Goal: Information Seeking & Learning: Learn about a topic

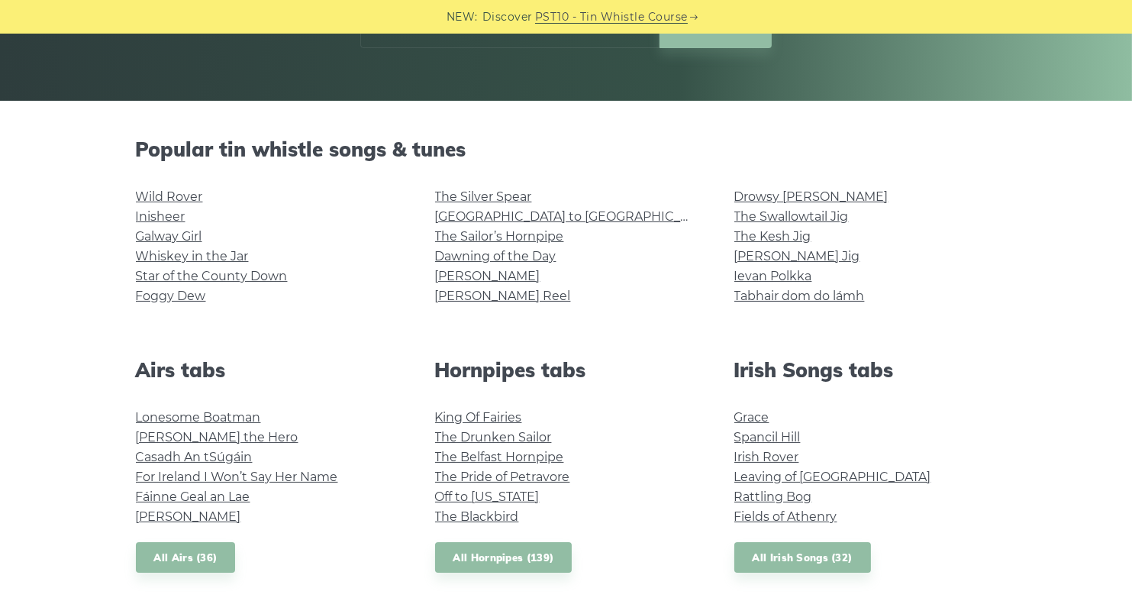
scroll to position [458, 0]
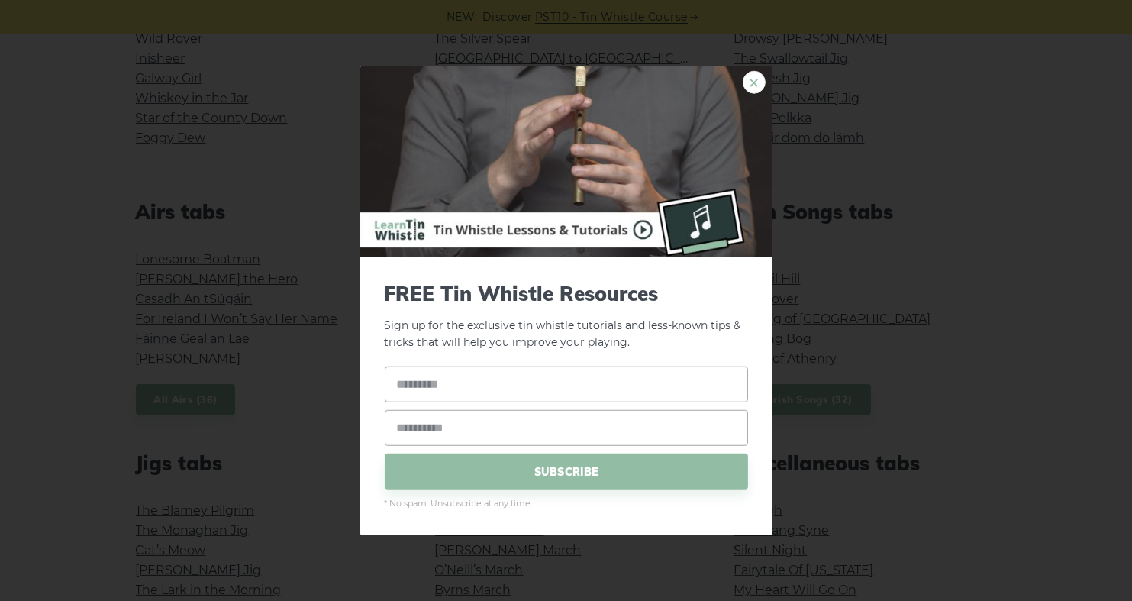
click at [754, 84] on link "×" at bounding box center [754, 81] width 23 height 23
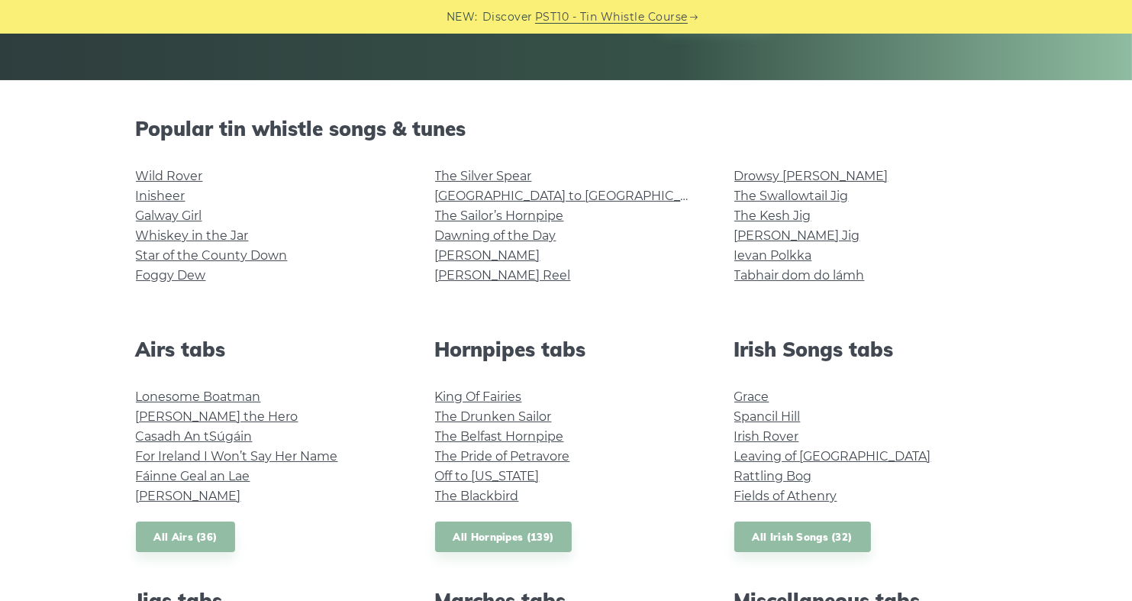
scroll to position [229, 0]
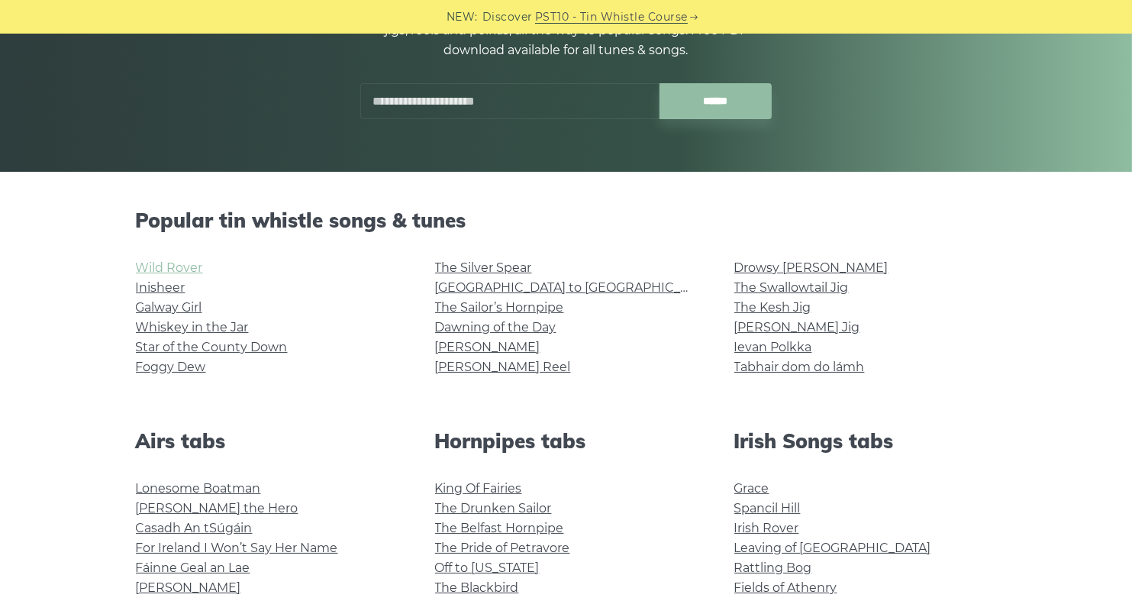
click at [163, 264] on link "Wild Rover" at bounding box center [169, 267] width 67 height 15
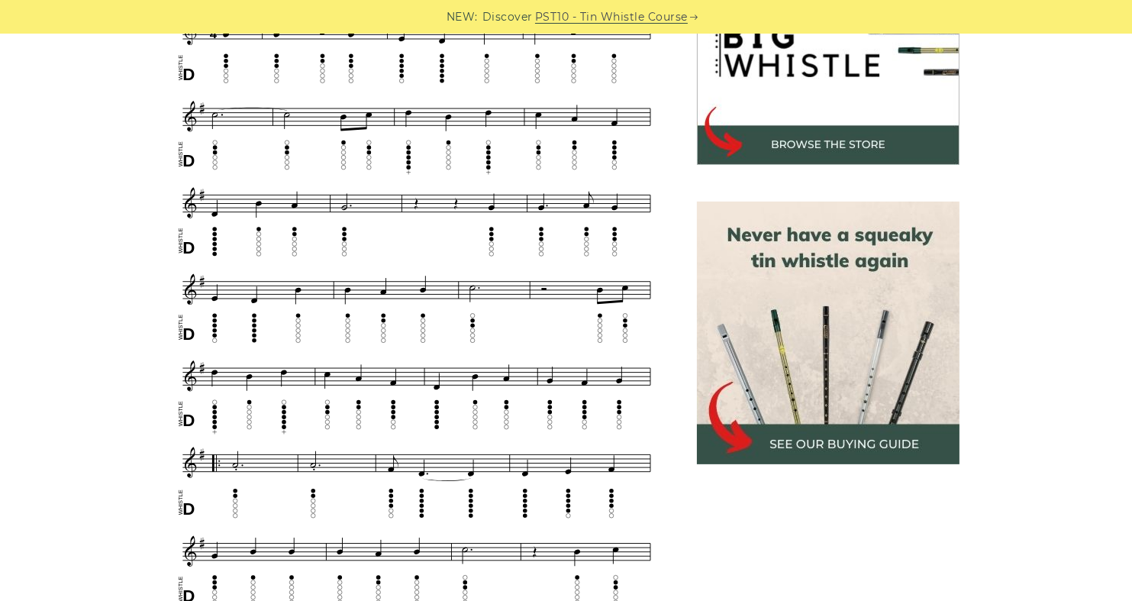
scroll to position [538, 0]
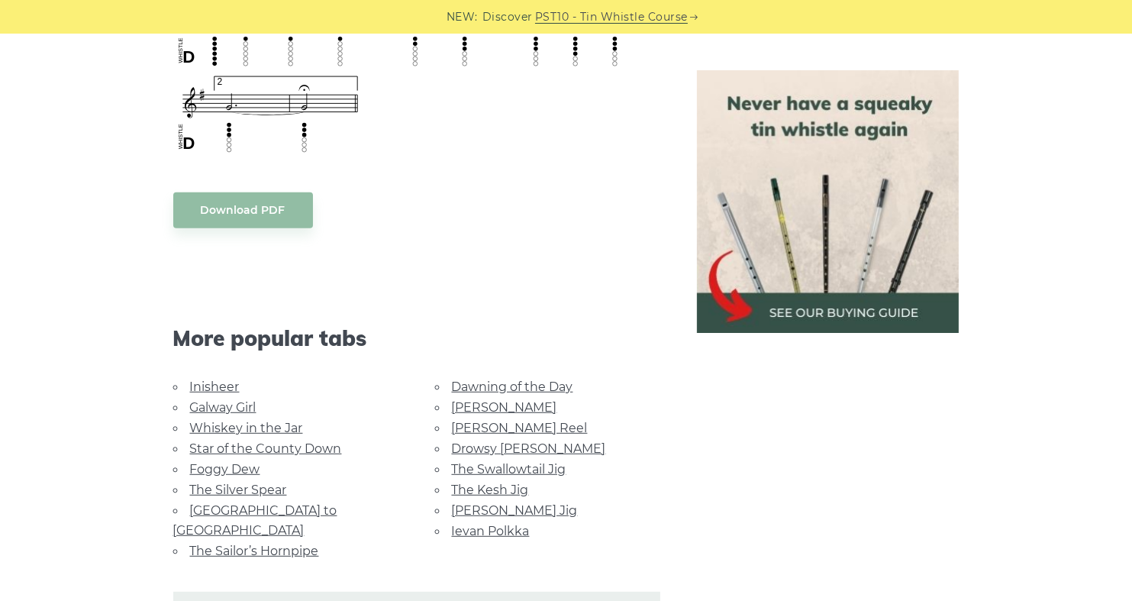
scroll to position [1312, 0]
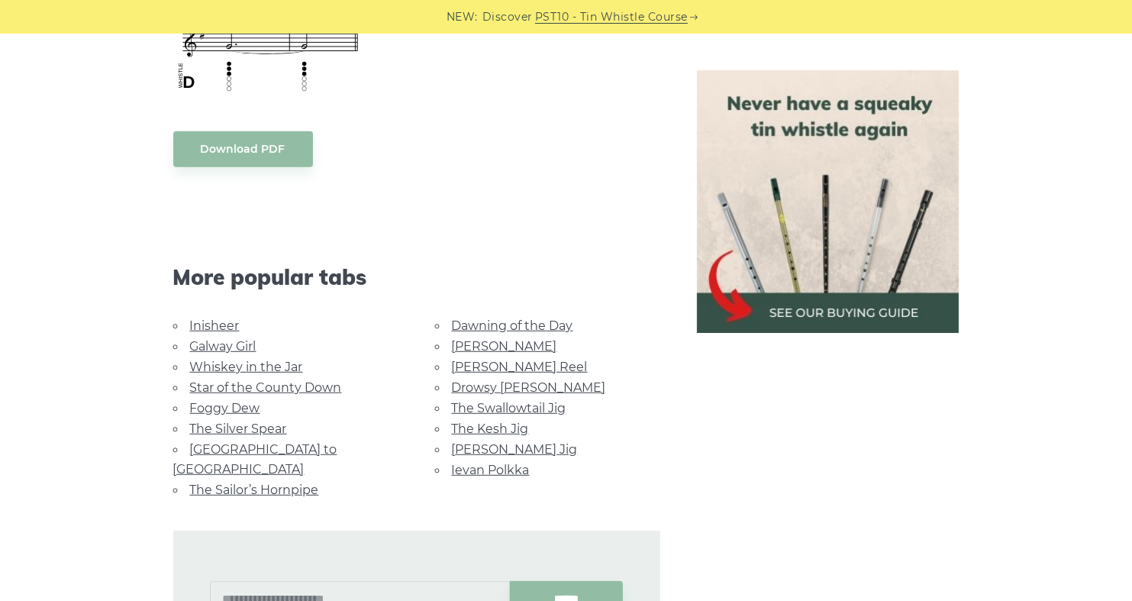
click at [225, 323] on link "Inisheer" at bounding box center [215, 325] width 50 height 15
click at [237, 382] on link "Star of the County Down" at bounding box center [266, 387] width 152 height 15
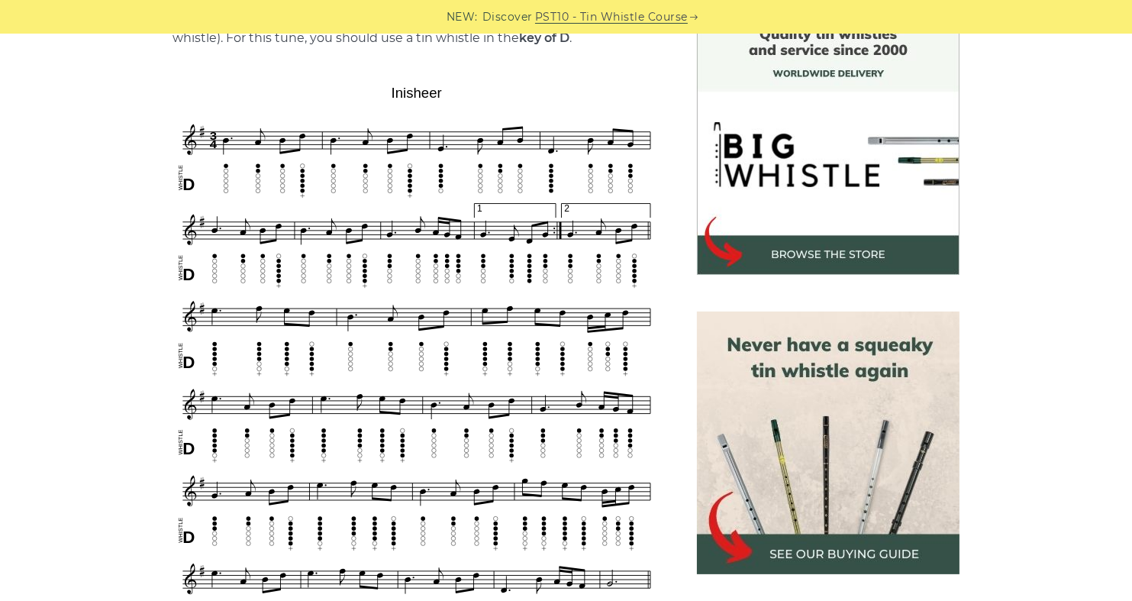
scroll to position [502, 0]
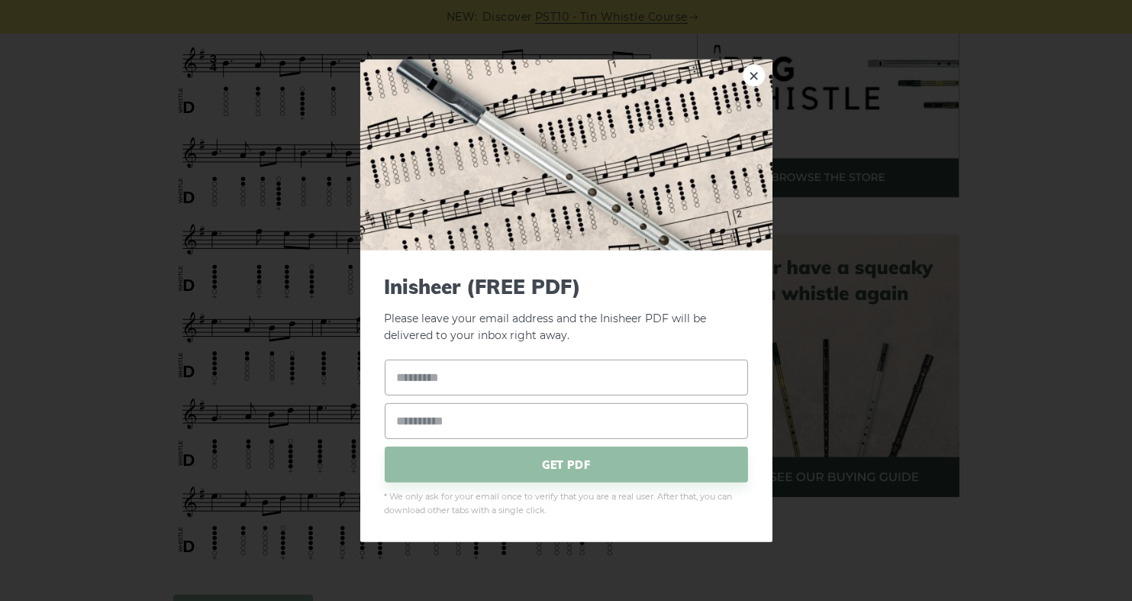
click at [360, 147] on img at bounding box center [566, 154] width 412 height 191
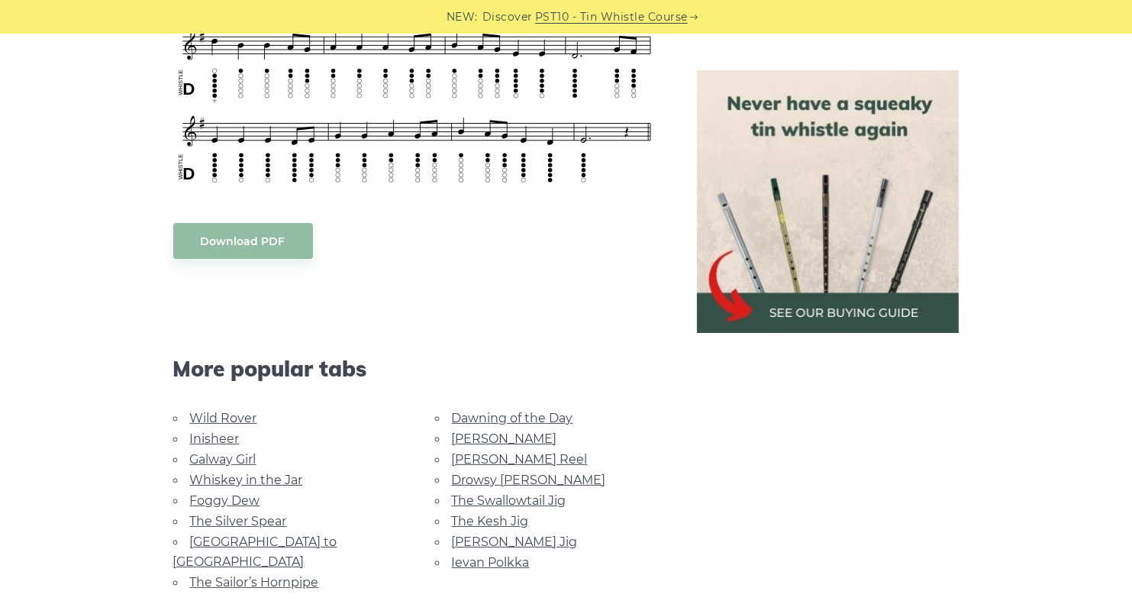
scroll to position [718, 0]
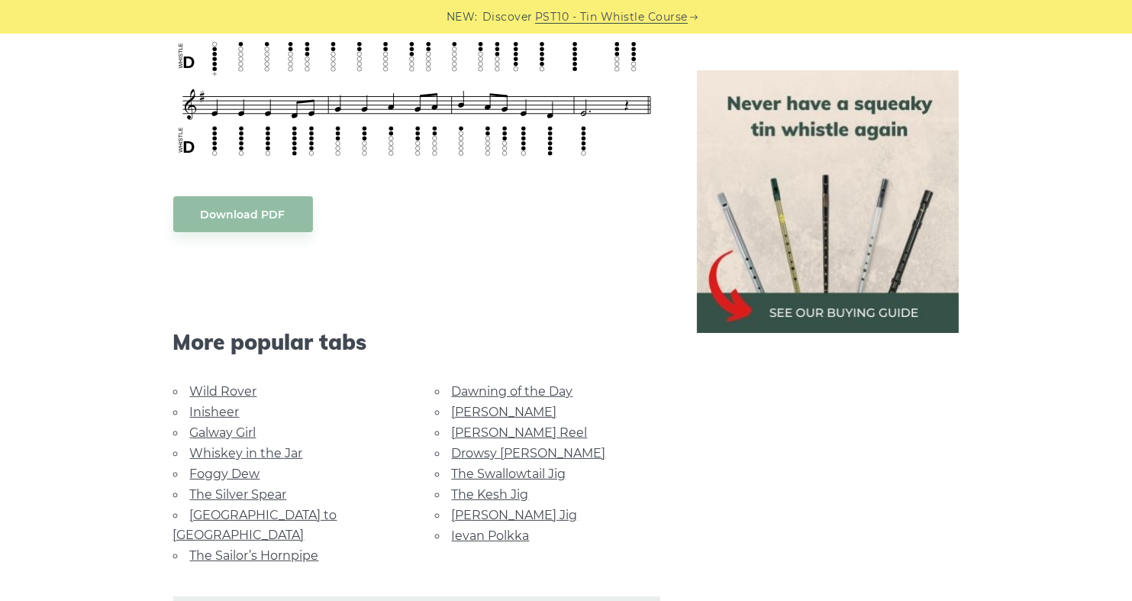
click at [219, 447] on link "Whiskey in the Jar" at bounding box center [246, 453] width 113 height 15
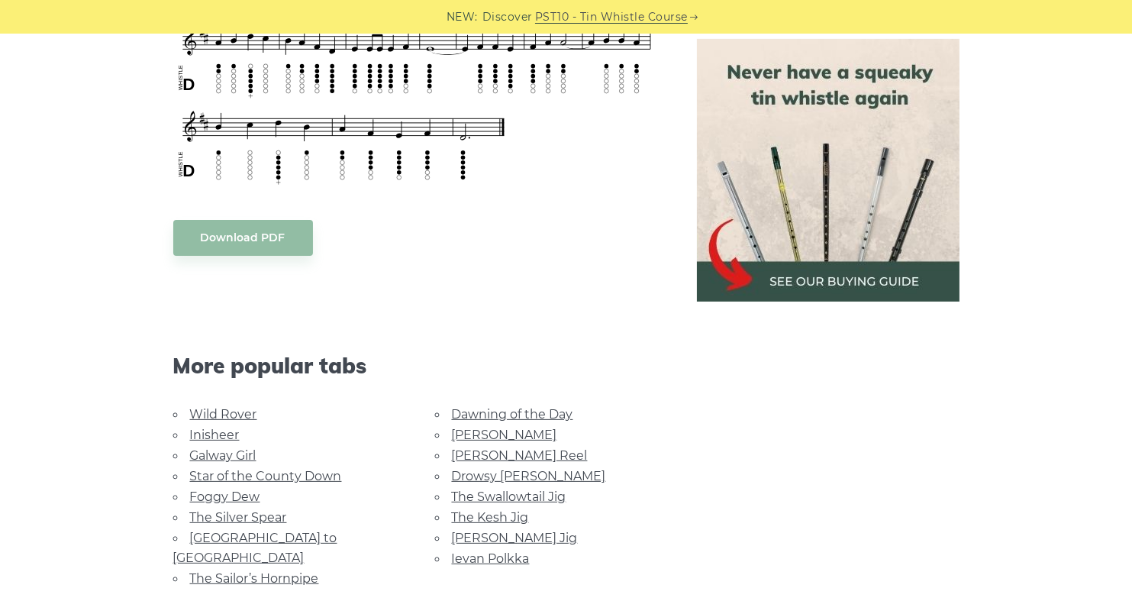
scroll to position [763, 0]
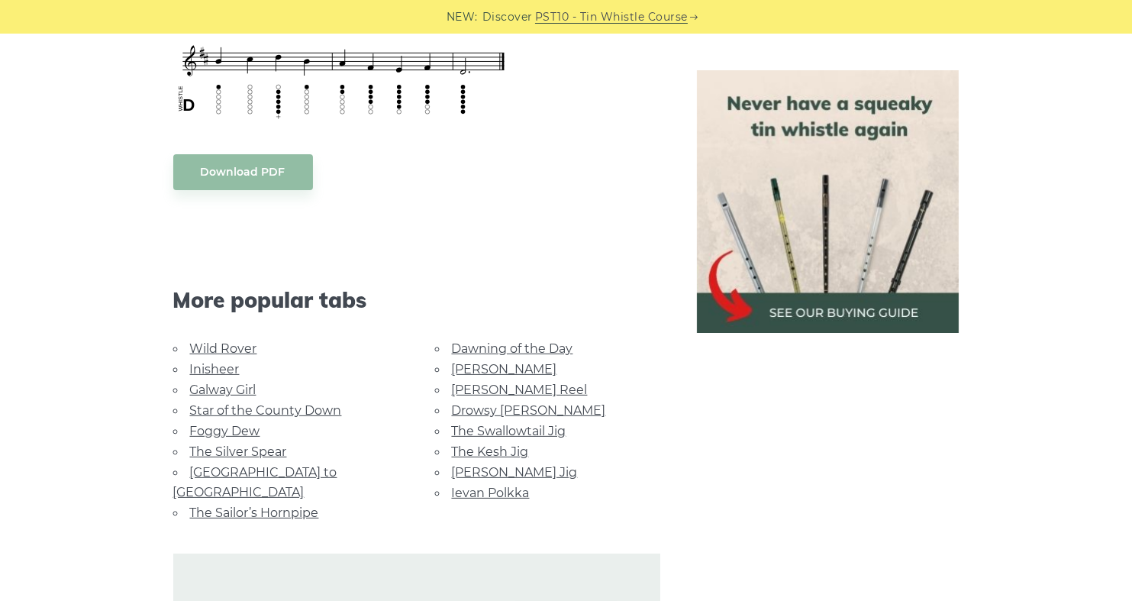
click at [212, 426] on link "Foggy Dew" at bounding box center [225, 431] width 70 height 15
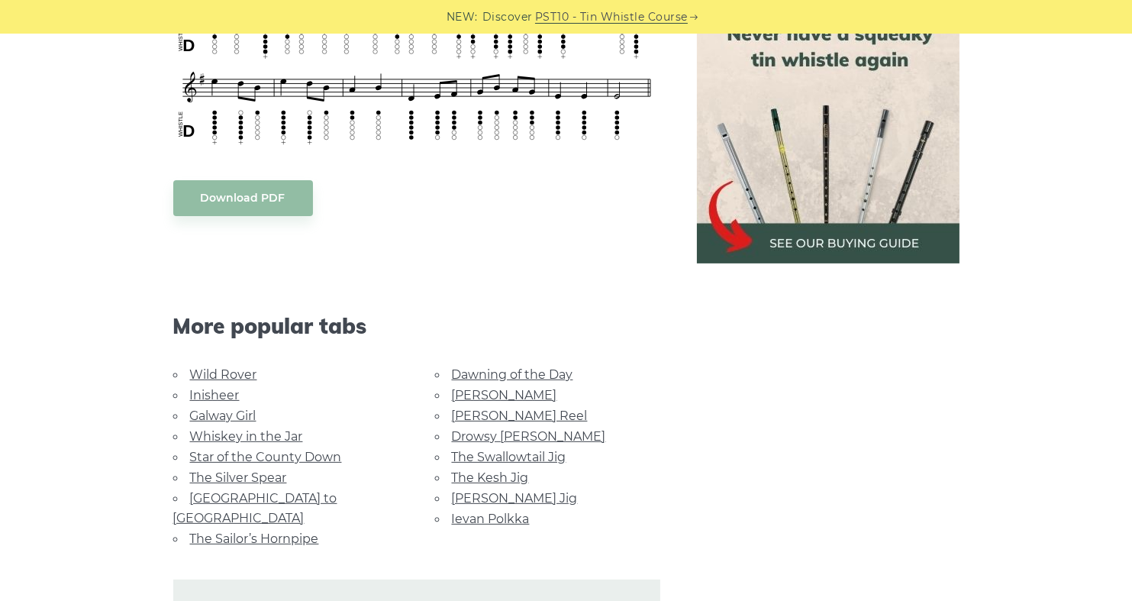
scroll to position [763, 0]
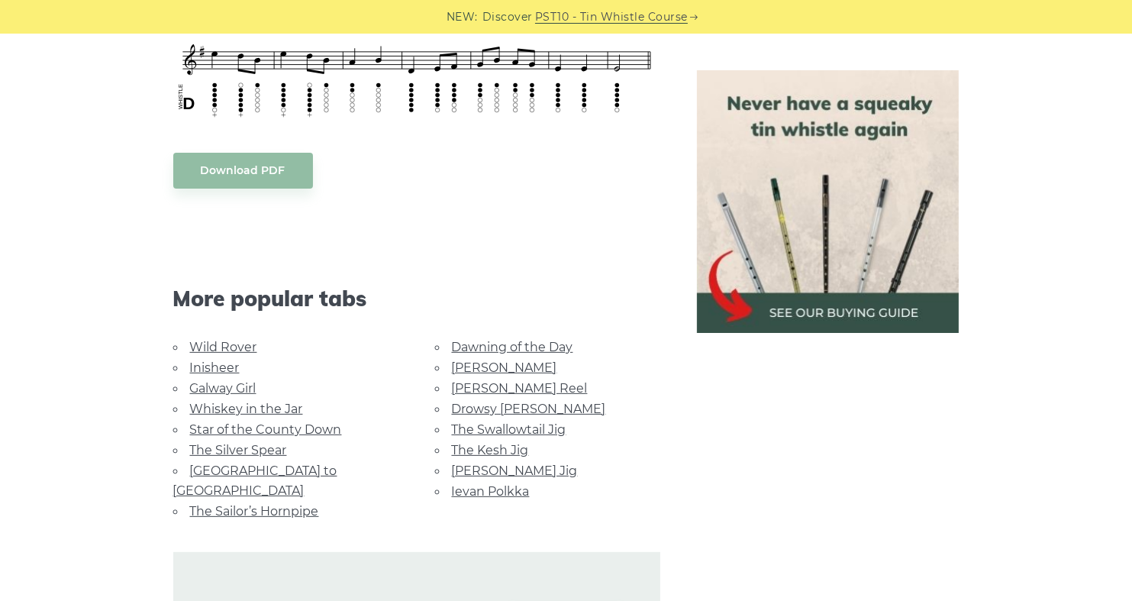
click at [487, 344] on link "Dawning of the Day" at bounding box center [512, 347] width 121 height 15
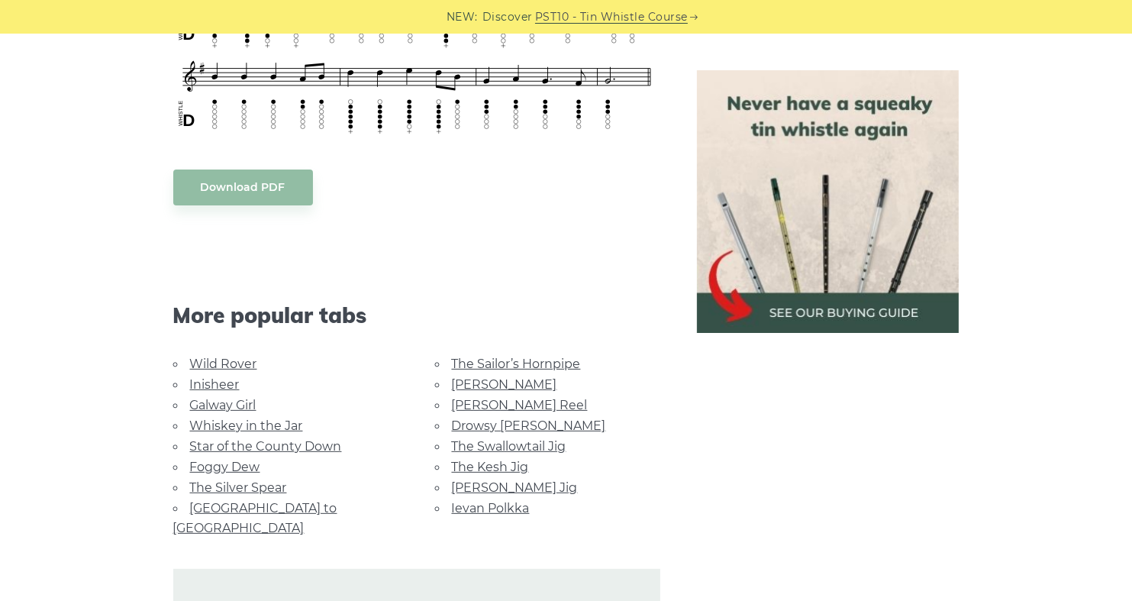
scroll to position [840, 0]
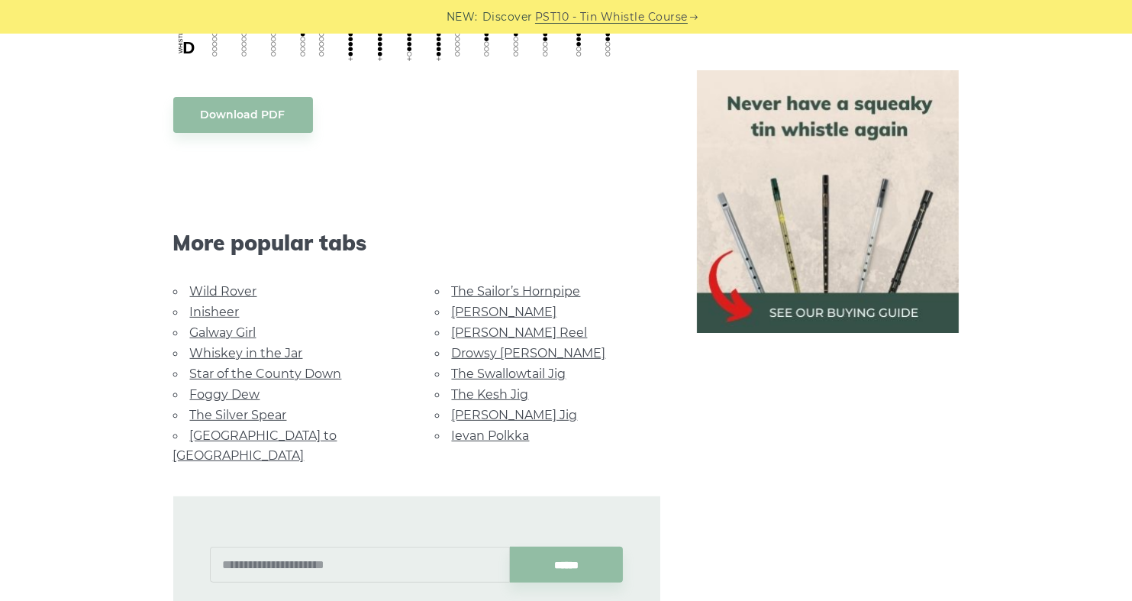
click at [476, 325] on link "[PERSON_NAME] Reel" at bounding box center [520, 332] width 136 height 15
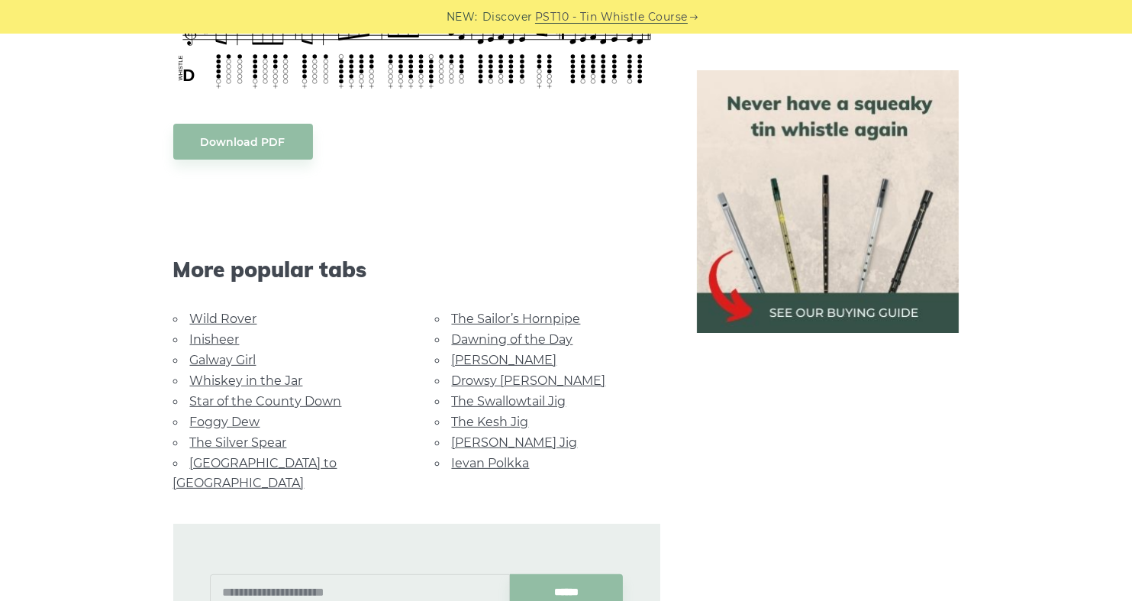
scroll to position [840, 0]
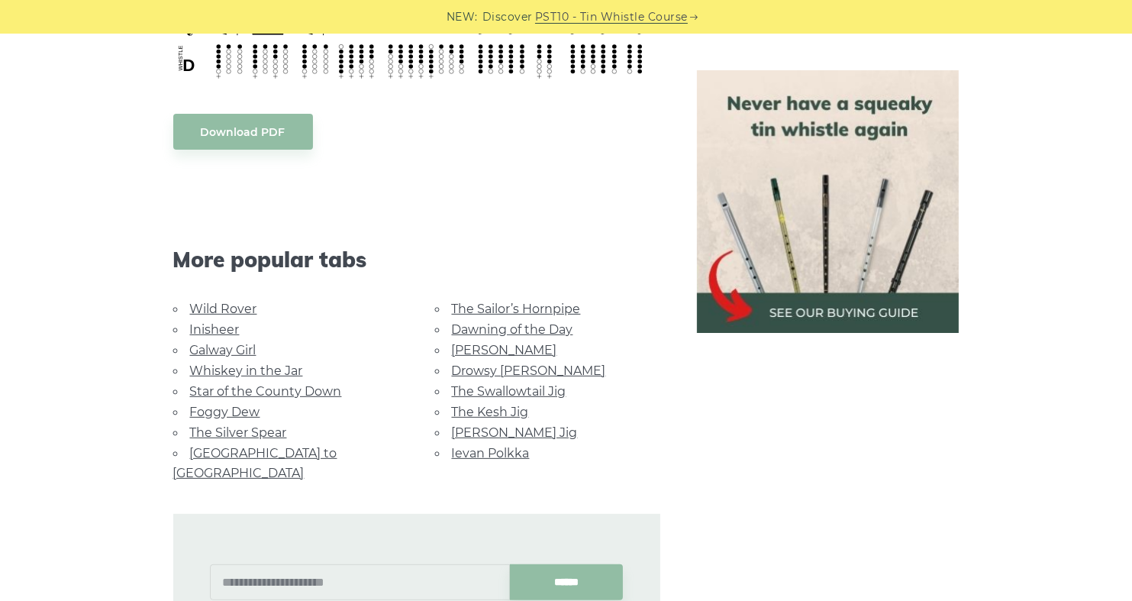
click at [476, 347] on link "[PERSON_NAME]" at bounding box center [504, 350] width 105 height 15
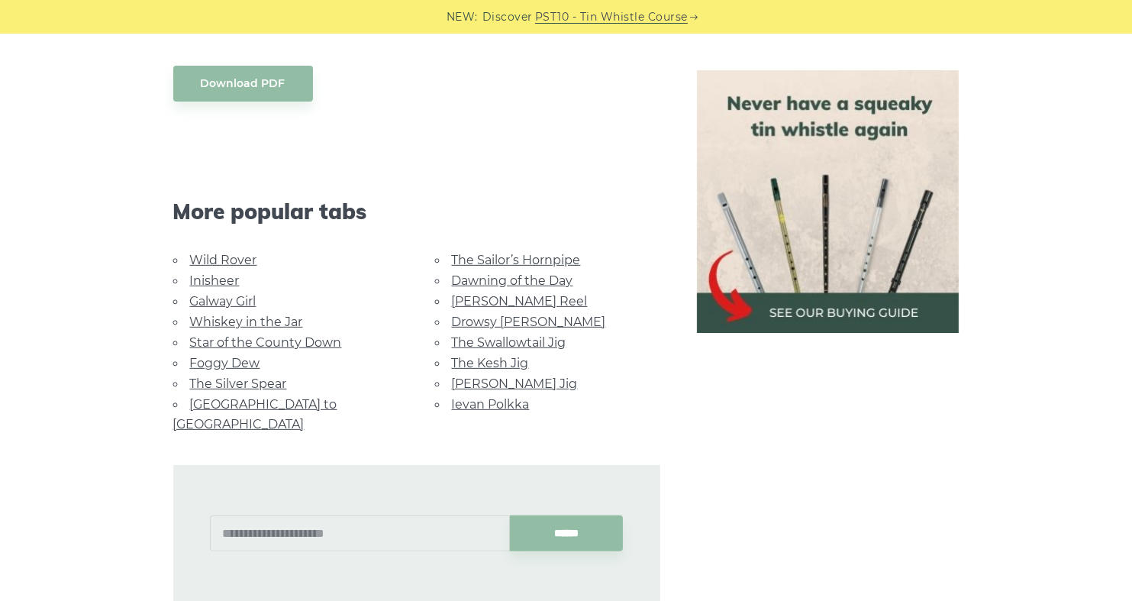
scroll to position [992, 0]
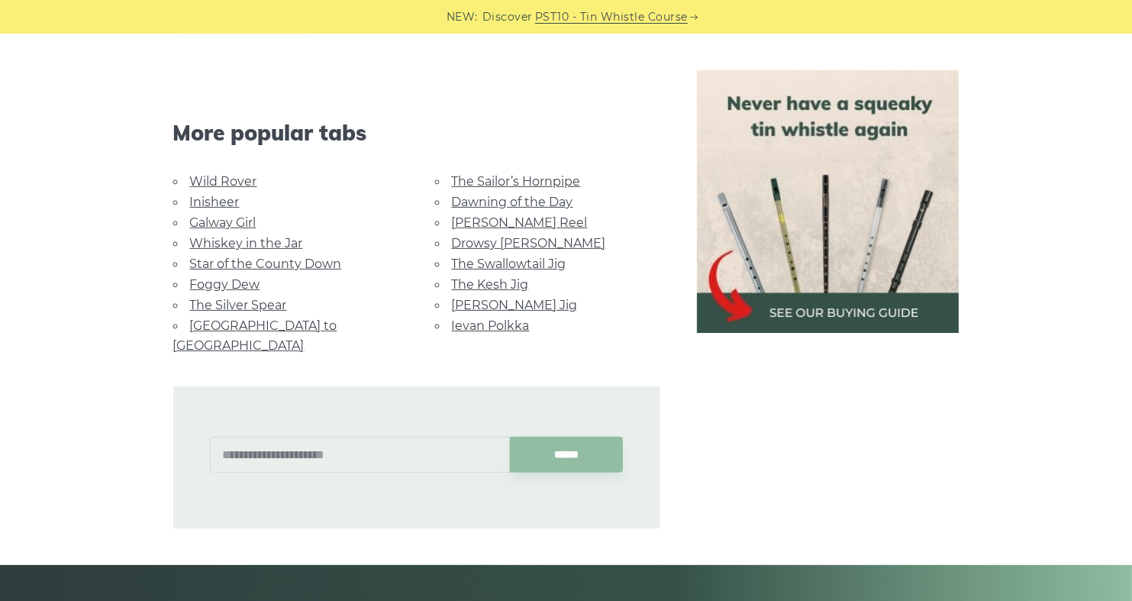
click at [496, 240] on link "Drowsy [PERSON_NAME]" at bounding box center [529, 243] width 154 height 15
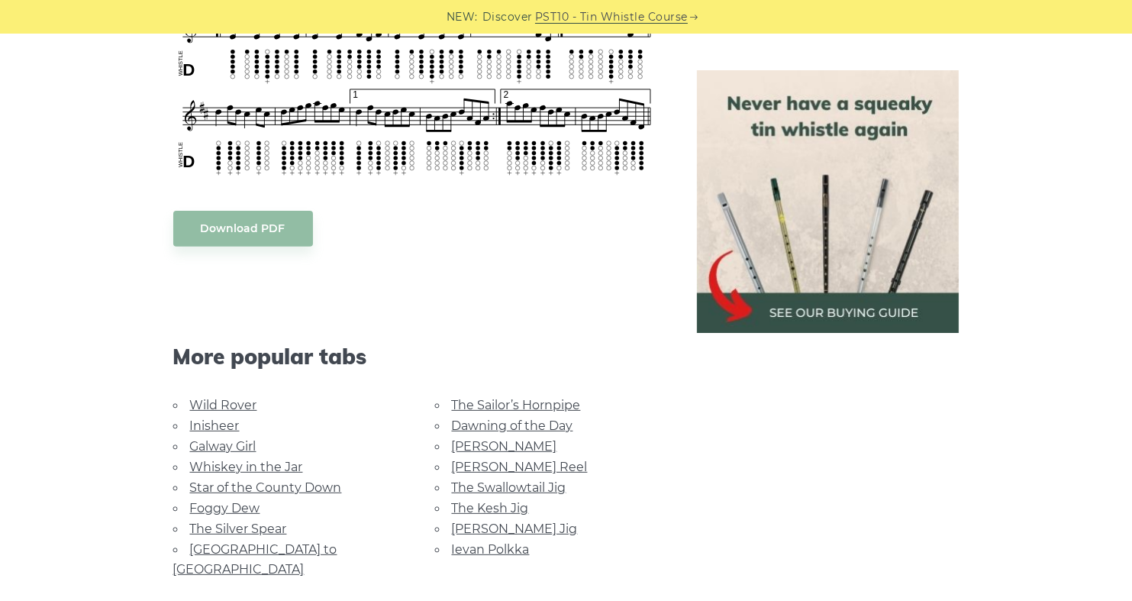
scroll to position [840, 0]
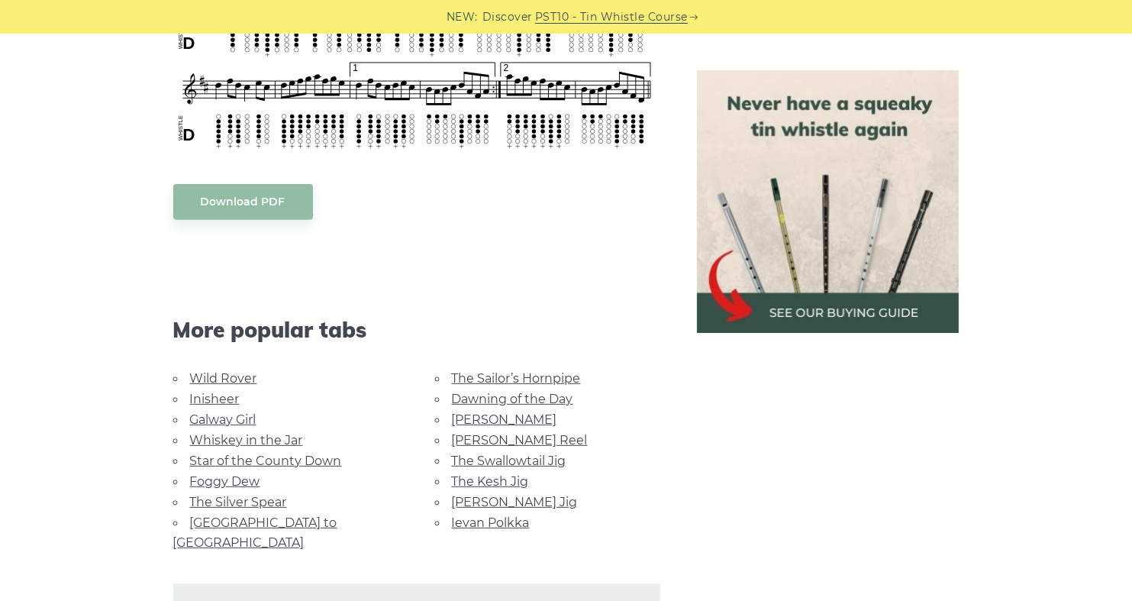
click at [215, 416] on link "Galway Girl" at bounding box center [223, 419] width 66 height 15
